Goal: Task Accomplishment & Management: Manage account settings

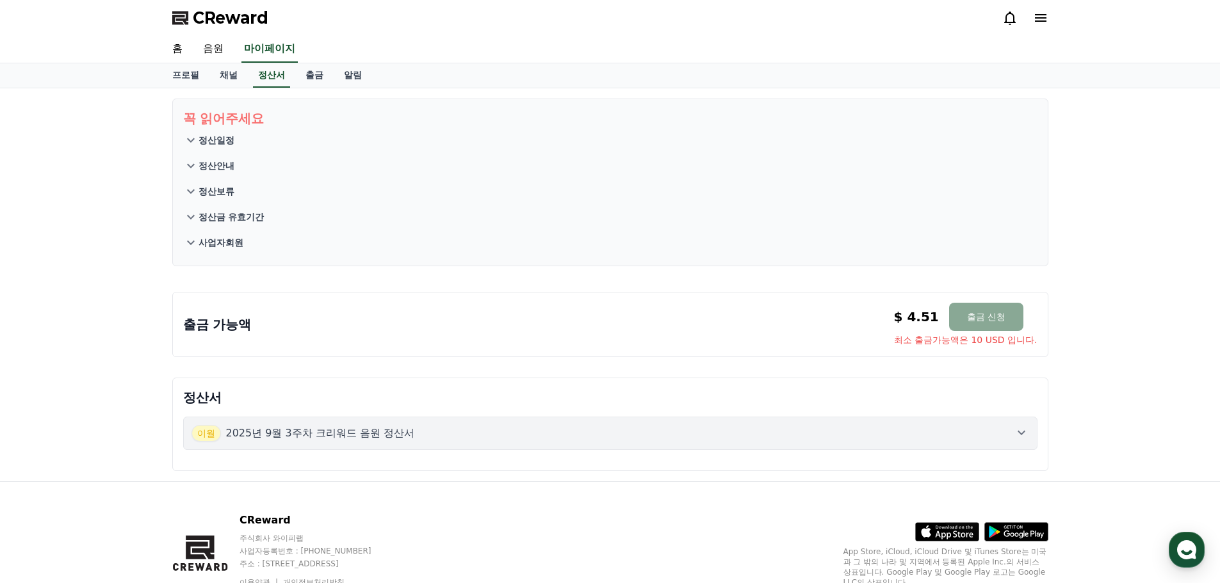
click at [707, 241] on button "사업자회원" at bounding box center [610, 243] width 854 height 26
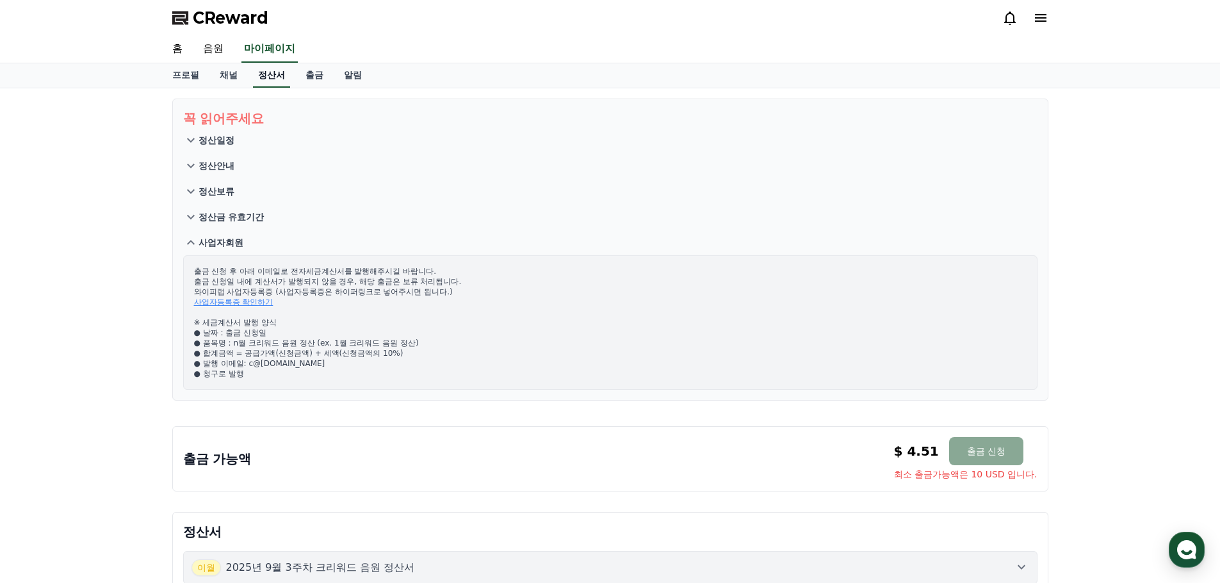
click at [273, 78] on link "정산서" at bounding box center [271, 75] width 37 height 24
click at [747, 449] on div "출금 가능액 $ 4.51 출금 신청 최소 출금가능액은 10 USD 입니다. $ 4.51 출금 신청 최소 출금가능액은 10 USD 입니다." at bounding box center [610, 459] width 854 height 44
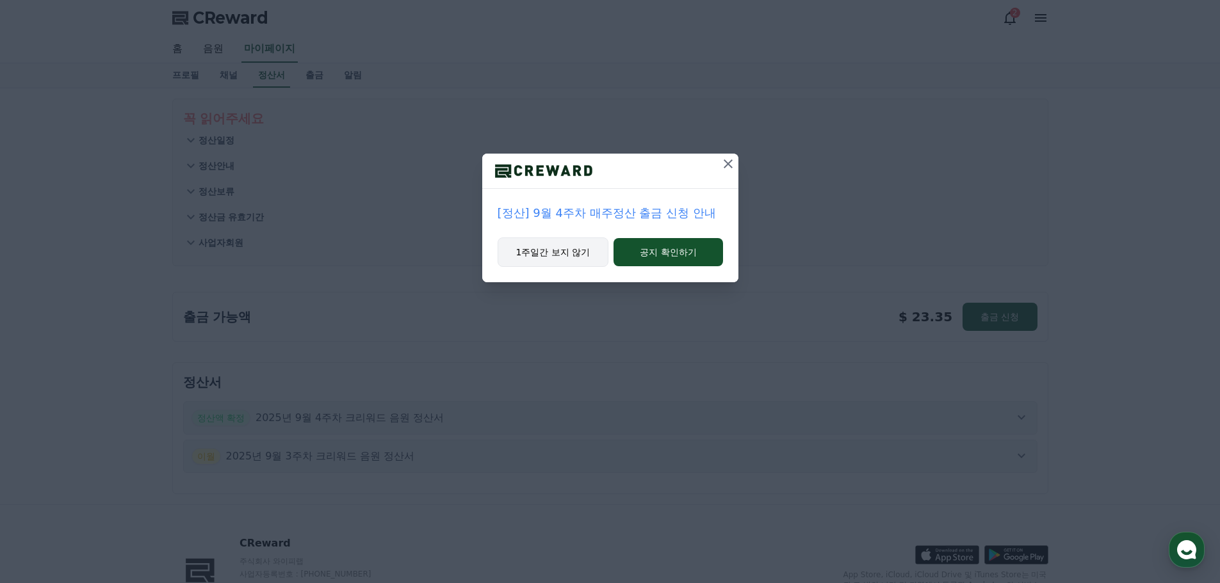
drag, startPoint x: 553, startPoint y: 257, endPoint x: 582, endPoint y: 261, distance: 29.2
click at [553, 257] on button "1주일간 보지 않기" at bounding box center [552, 252] width 111 height 29
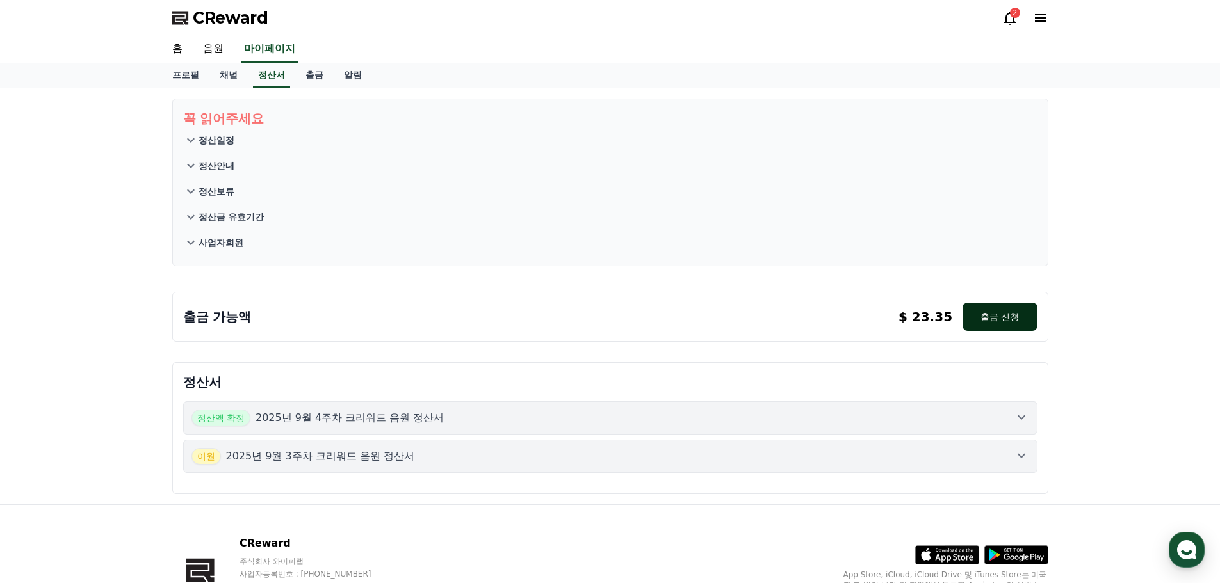
click at [999, 324] on button "출금 신청" at bounding box center [999, 317] width 74 height 28
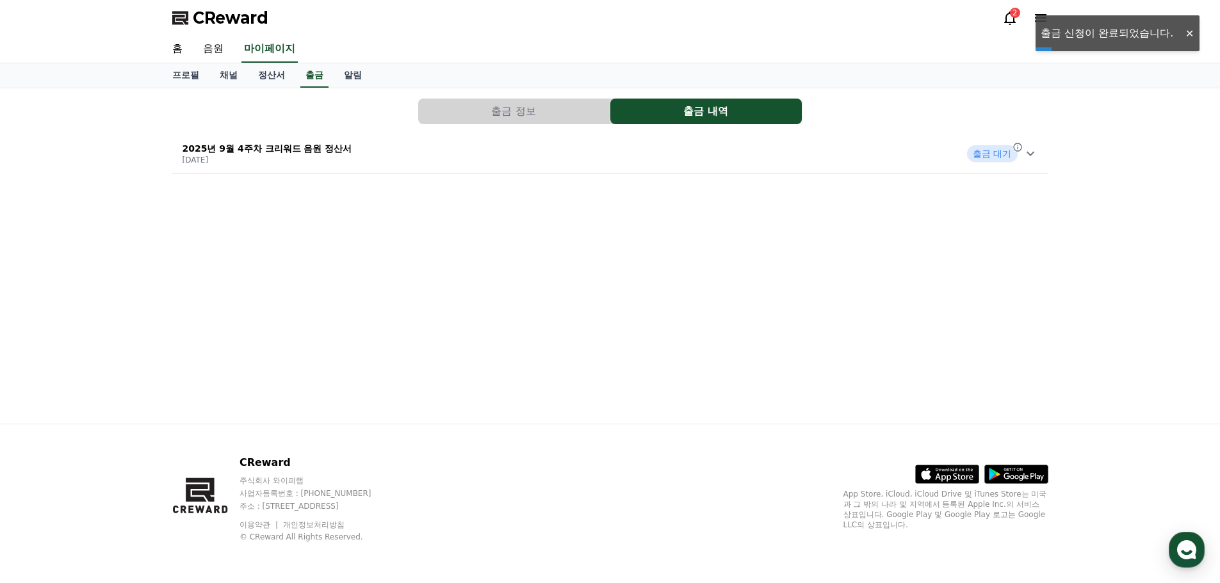
click at [848, 168] on div "2025년 9월 4주차 크리워드 음원 정산서 [DATE] 출금 대기" at bounding box center [610, 153] width 876 height 33
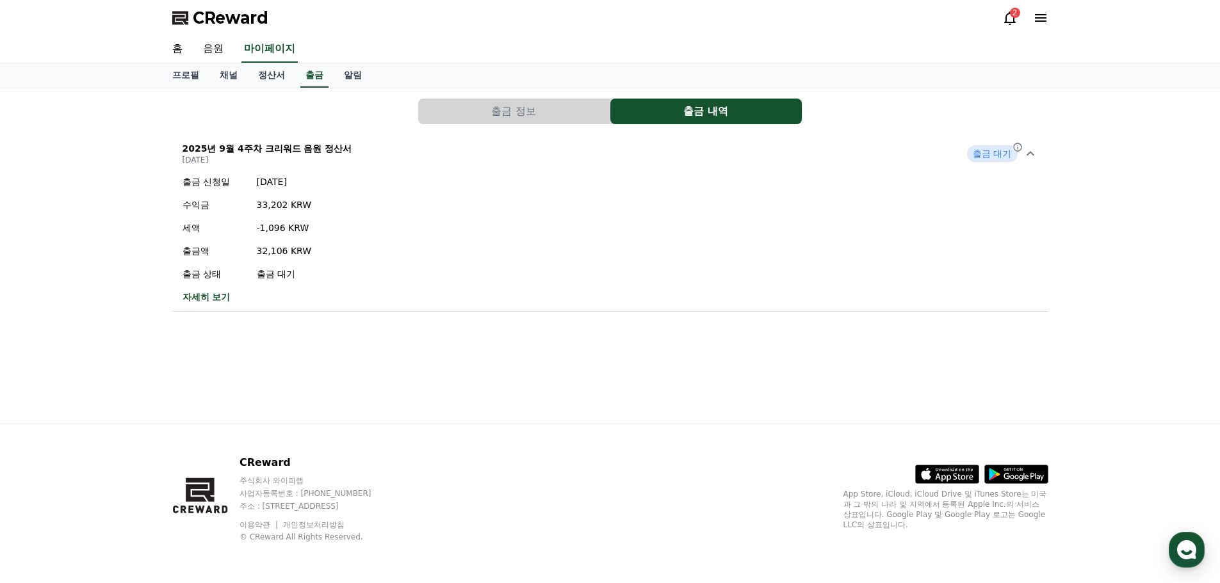
click at [268, 147] on p "2025년 9월 4주차 크리워드 음원 정산서" at bounding box center [267, 148] width 170 height 13
click at [190, 74] on link "프로필" at bounding box center [185, 75] width 47 height 24
select select "**********"
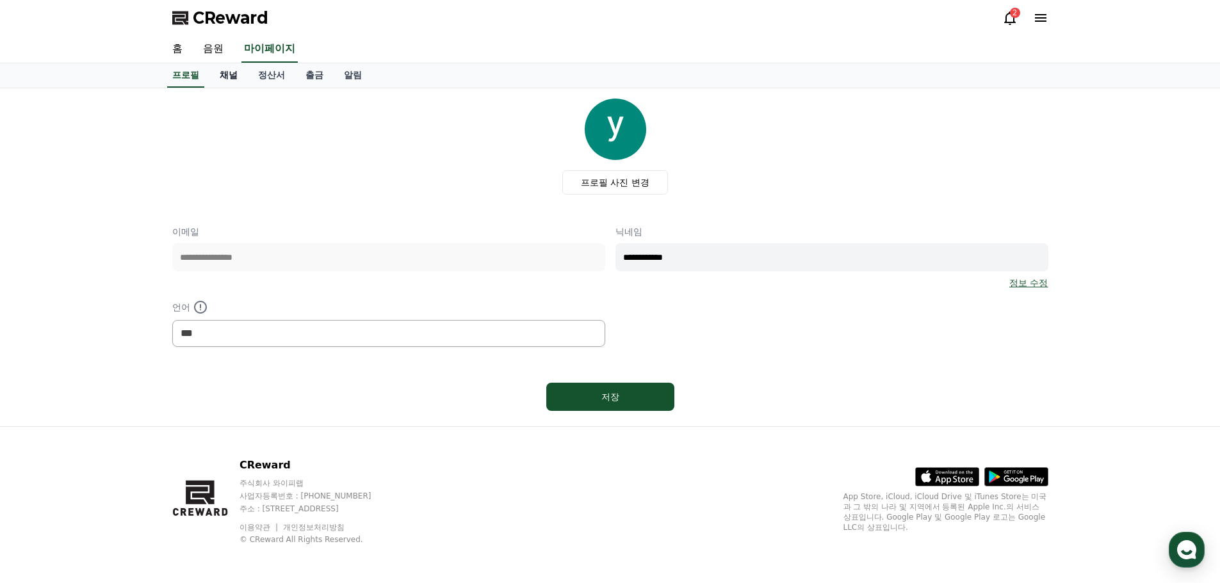
click at [227, 77] on link "채널" at bounding box center [228, 75] width 38 height 24
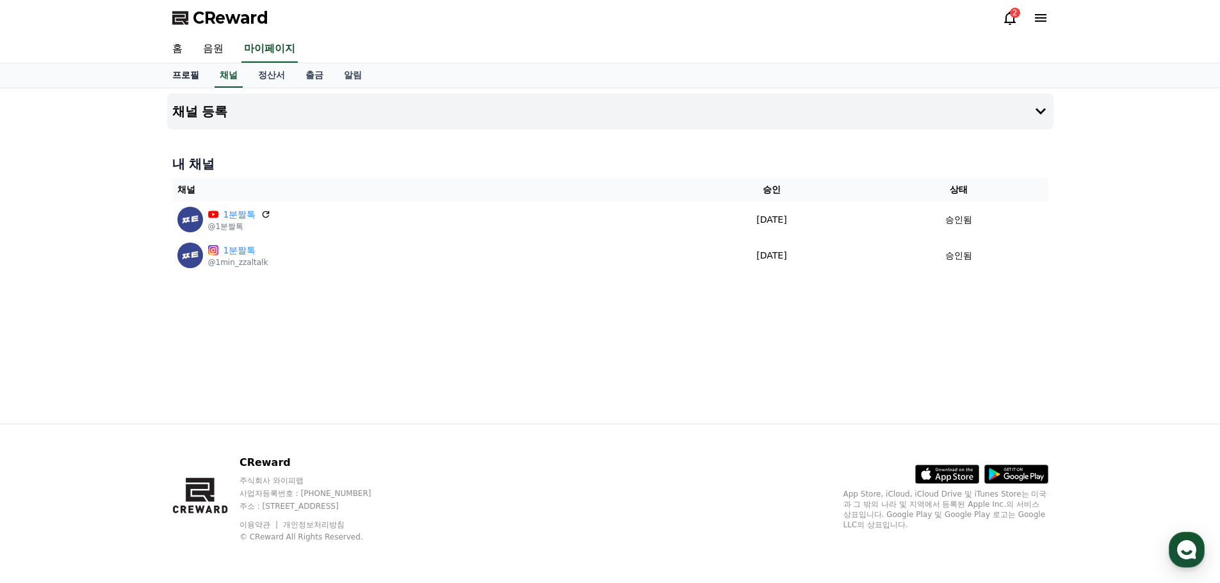
click at [178, 72] on link "프로필" at bounding box center [185, 75] width 47 height 24
select select "**********"
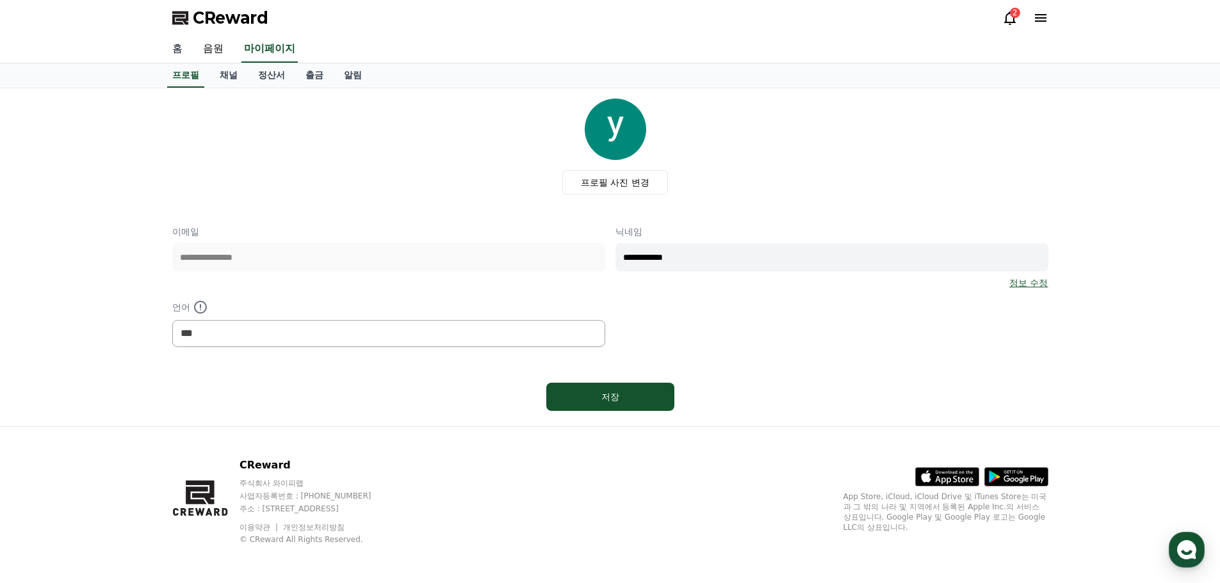
click at [170, 42] on link "홈" at bounding box center [177, 49] width 31 height 27
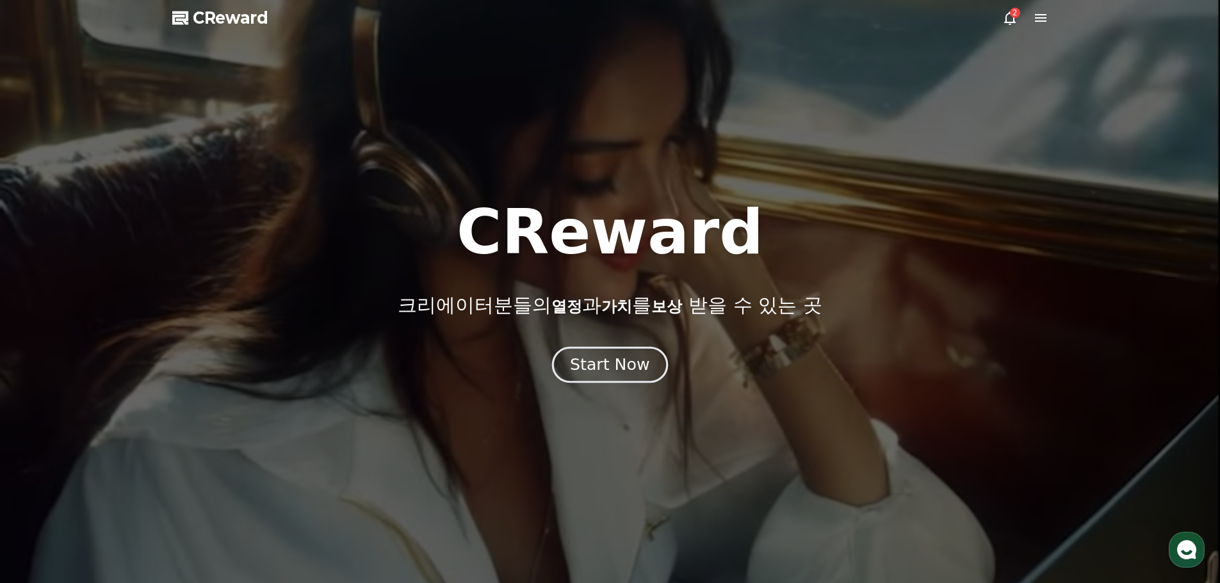
click at [628, 349] on button "Start Now" at bounding box center [610, 364] width 116 height 36
